Goal: Transaction & Acquisition: Download file/media

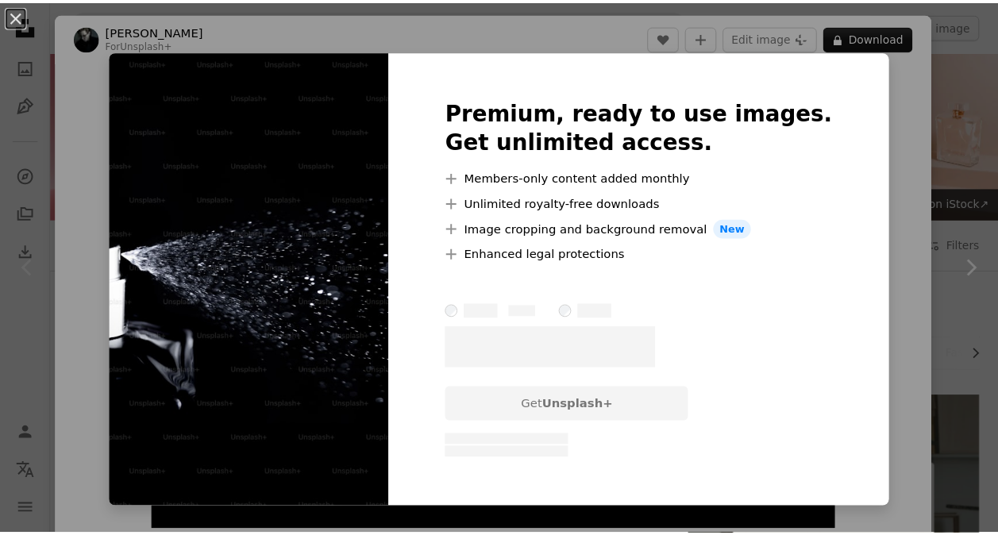
scroll to position [95, 0]
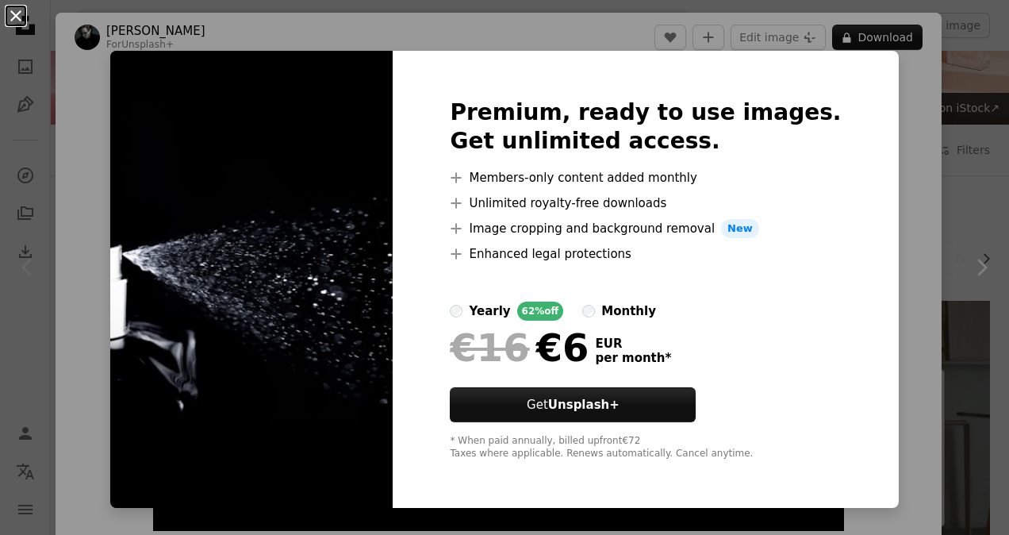
click at [16, 11] on button "An X shape" at bounding box center [15, 15] width 19 height 19
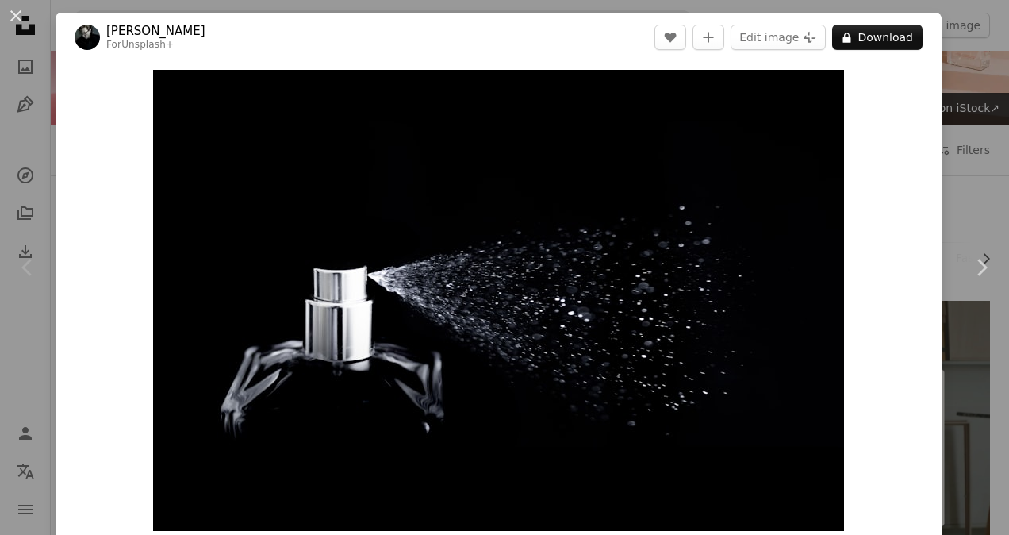
click at [16, 11] on button "An X shape" at bounding box center [15, 15] width 19 height 19
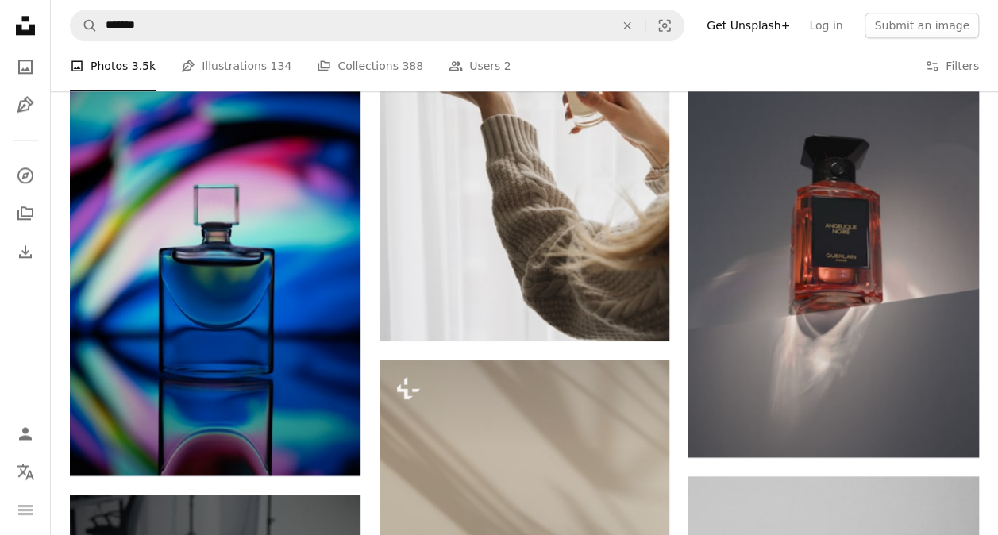
scroll to position [948, 0]
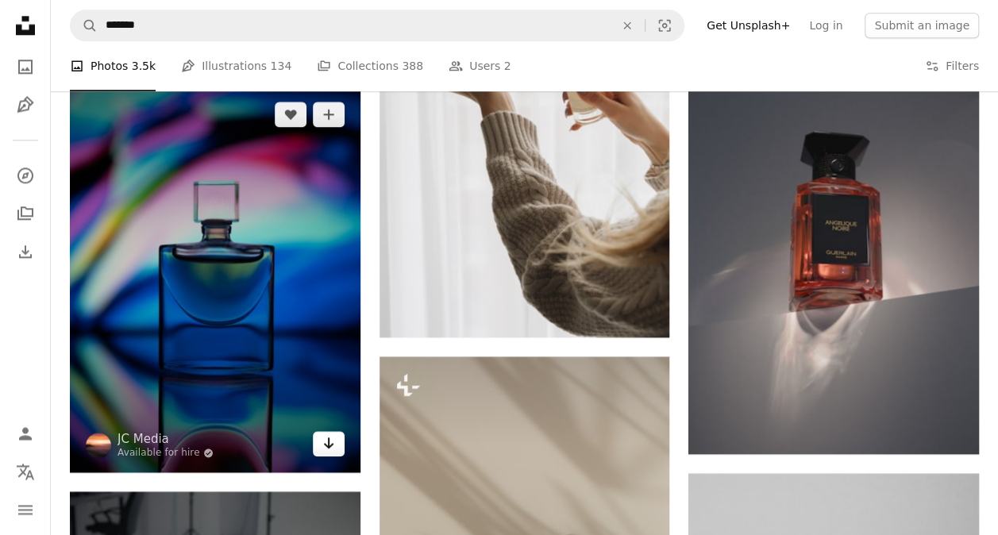
click at [329, 436] on icon "Arrow pointing down" at bounding box center [328, 442] width 13 height 19
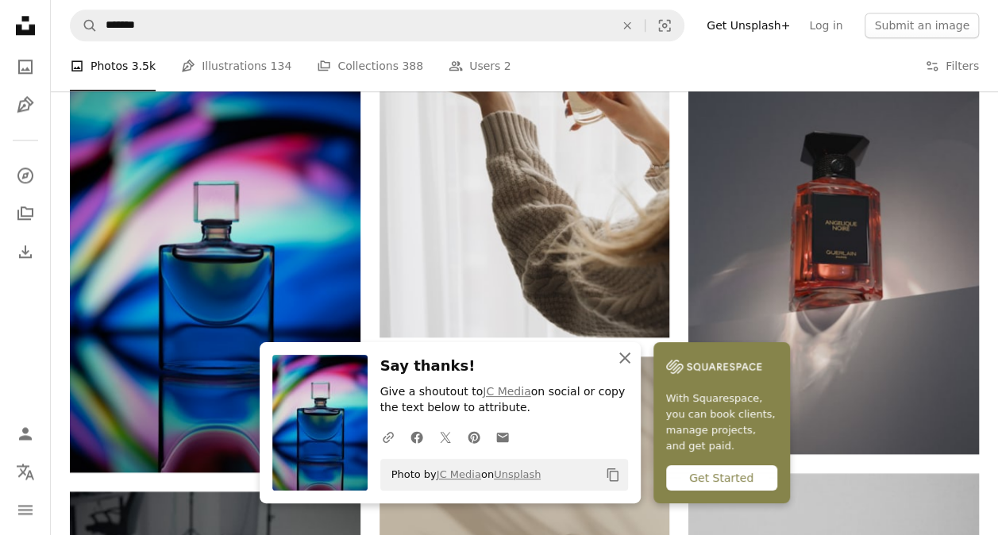
click at [627, 361] on icon "button" at bounding box center [624, 357] width 11 height 11
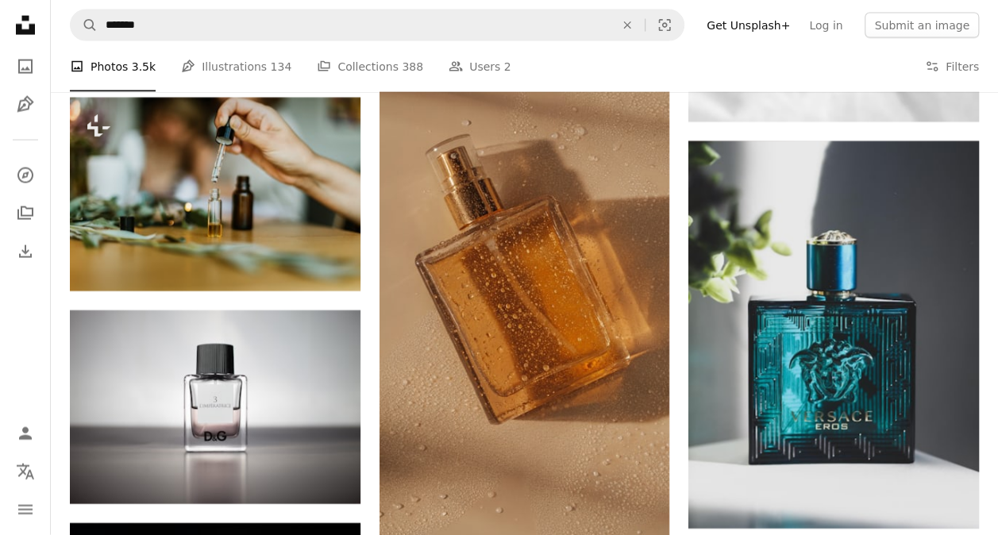
scroll to position [1735, 0]
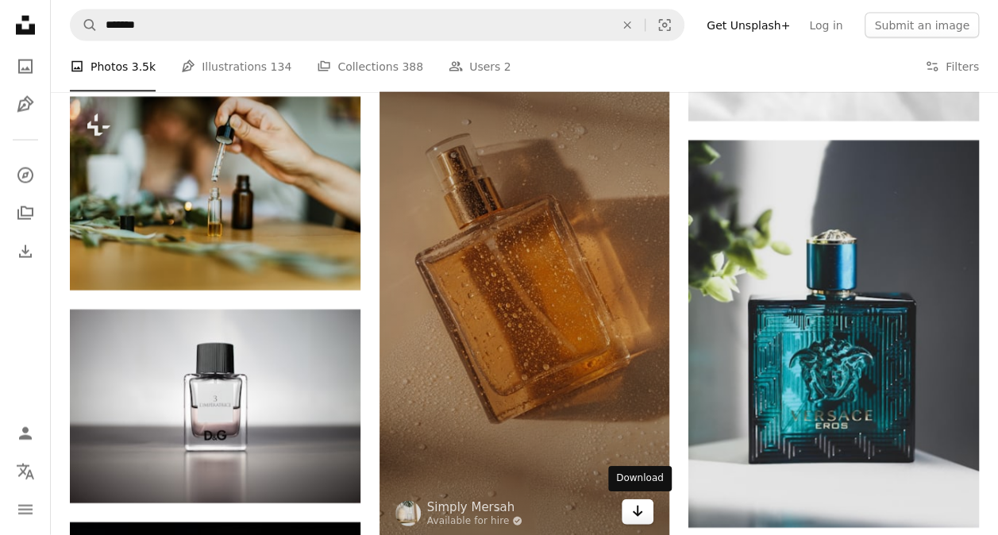
click at [648, 514] on link "Arrow pointing down" at bounding box center [637, 511] width 32 height 25
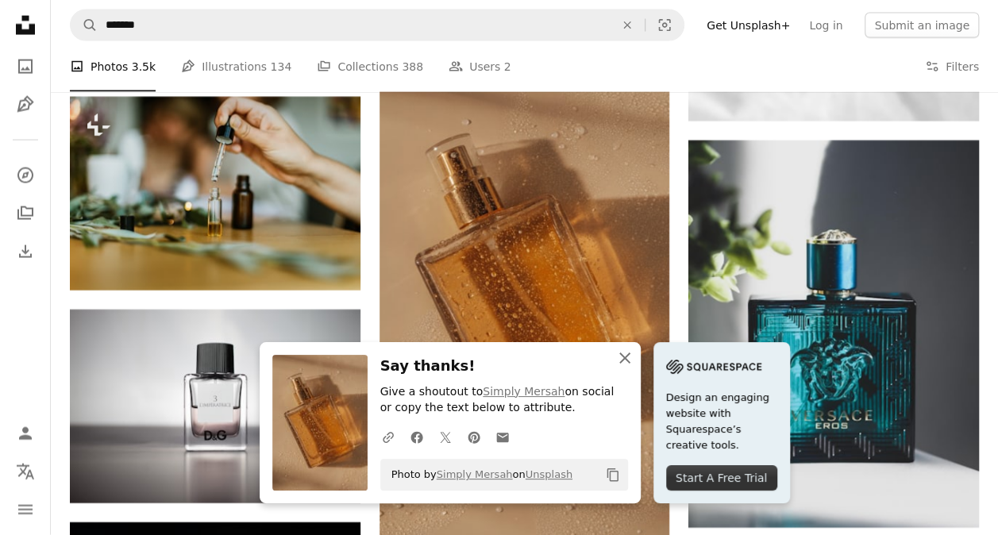
click at [621, 365] on icon "An X shape" at bounding box center [624, 357] width 19 height 19
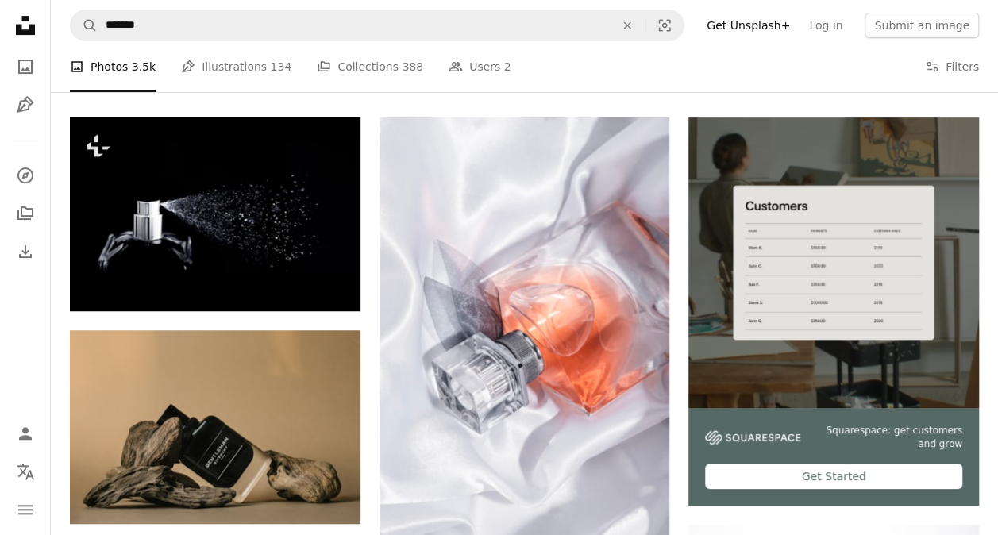
scroll to position [0, 0]
